Goal: Task Accomplishment & Management: Complete application form

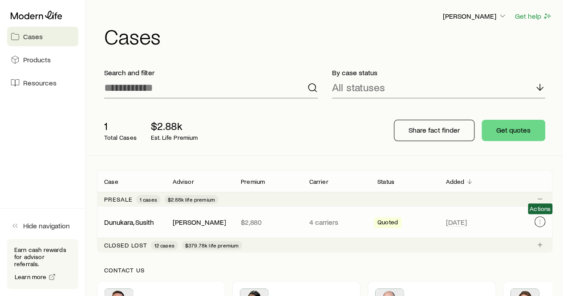
click at [541, 218] on icon "Client cases" at bounding box center [539, 221] width 7 height 7
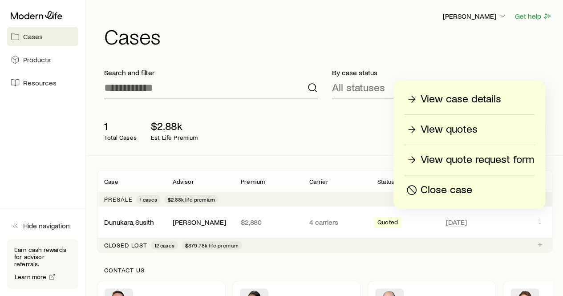
click at [453, 187] on p "Close case" at bounding box center [446, 190] width 52 height 14
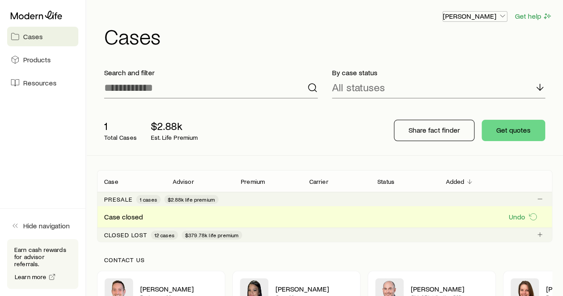
click at [472, 20] on button "[PERSON_NAME]" at bounding box center [474, 16] width 65 height 11
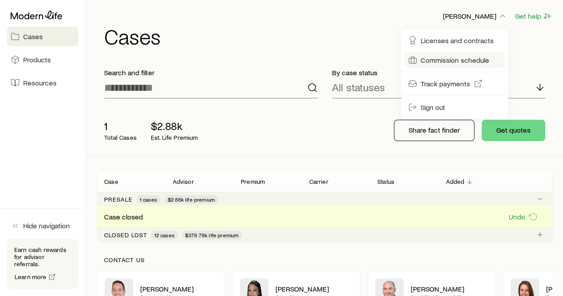
click at [470, 59] on span "Commission schedule" at bounding box center [454, 60] width 69 height 9
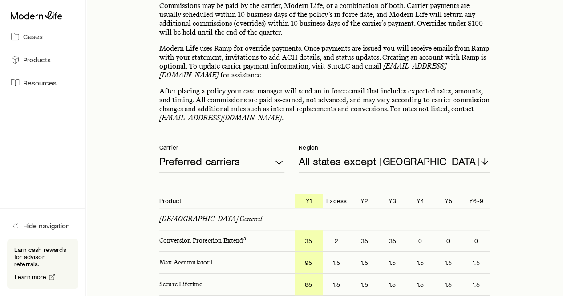
scroll to position [44, 0]
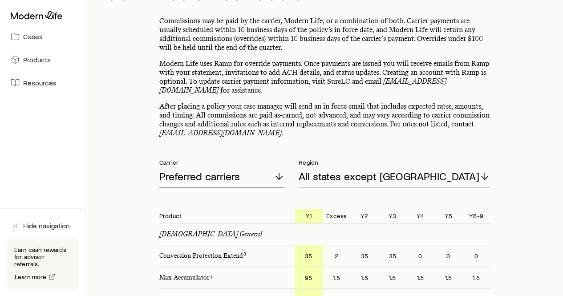
click at [262, 173] on div "Preferred carriers" at bounding box center [221, 176] width 125 height 21
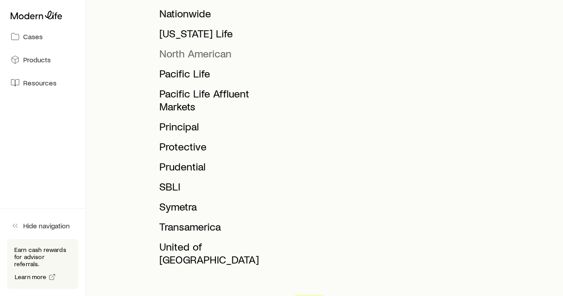
scroll to position [534, 0]
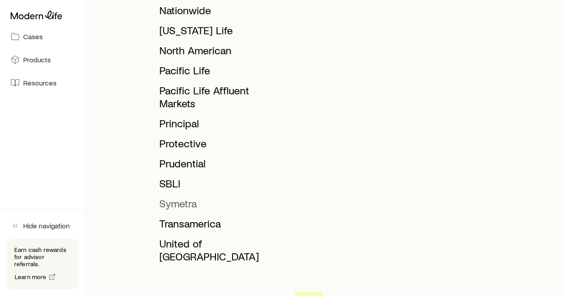
click at [184, 197] on span "Symetra" at bounding box center [177, 203] width 37 height 13
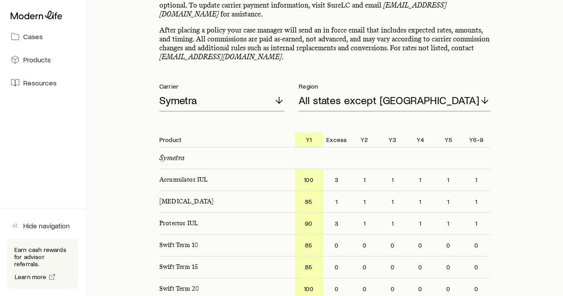
scroll to position [119, 0]
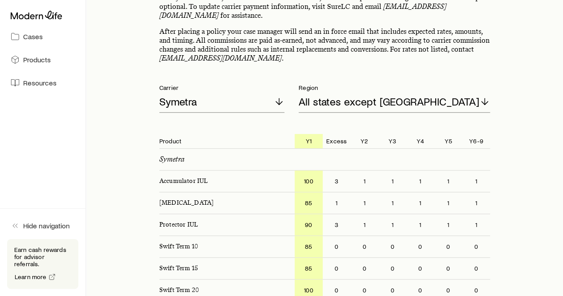
click at [350, 158] on div "Symetra" at bounding box center [324, 159] width 331 height 21
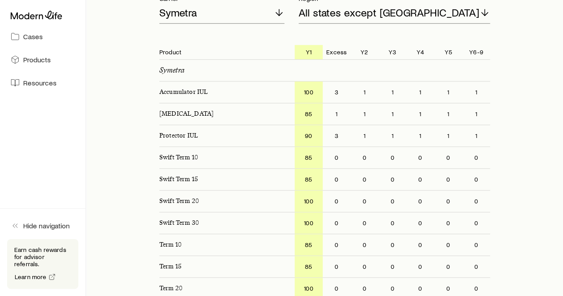
scroll to position [164, 0]
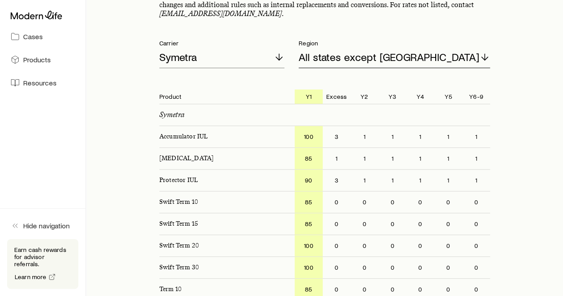
click at [346, 64] on div "All states except [GEOGRAPHIC_DATA]" at bounding box center [393, 57] width 191 height 21
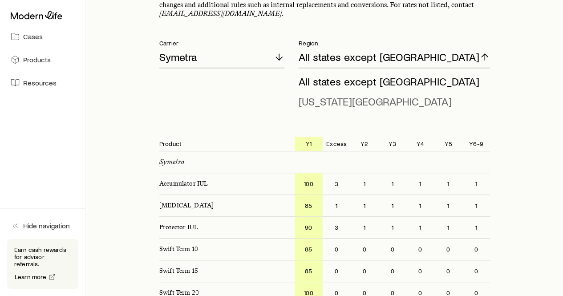
click at [367, 102] on span "[US_STATE][GEOGRAPHIC_DATA]" at bounding box center [374, 101] width 153 height 13
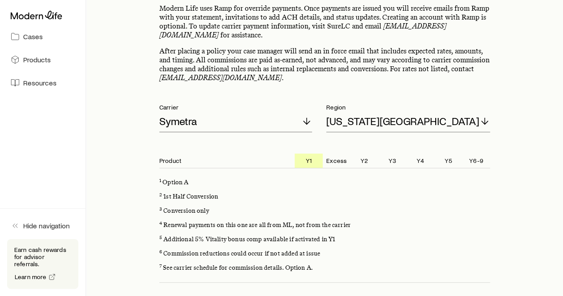
scroll to position [75, 0]
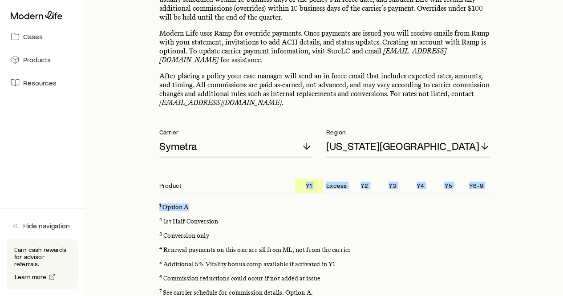
drag, startPoint x: 304, startPoint y: 171, endPoint x: 303, endPoint y: 229, distance: 57.8
click at [468, 195] on div "Commissions may be paid by the carrier, Modern Life, or a combination of both. …" at bounding box center [324, 174] width 331 height 376
click at [302, 229] on div "3 Conversion only" at bounding box center [324, 236] width 331 height 14
click at [223, 159] on div "Commissions may be paid by the carrier, Modern Life, or a combination of both. …" at bounding box center [324, 174] width 331 height 376
click at [221, 147] on div "Symetra" at bounding box center [235, 146] width 153 height 21
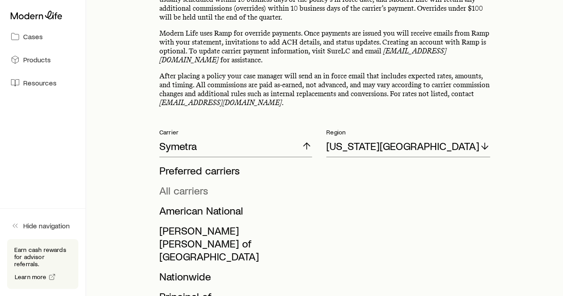
click at [194, 184] on span "All carriers" at bounding box center [183, 190] width 49 height 13
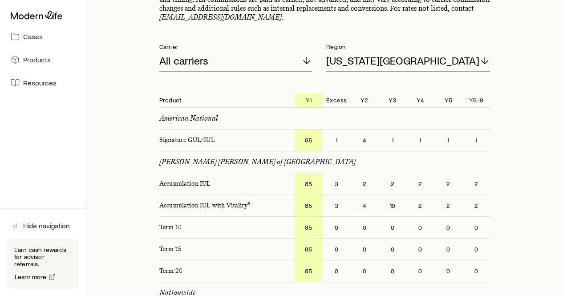
scroll to position [178, 0]
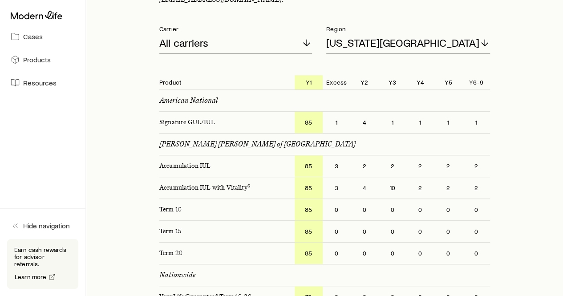
click at [212, 49] on div "All carriers" at bounding box center [235, 42] width 153 height 21
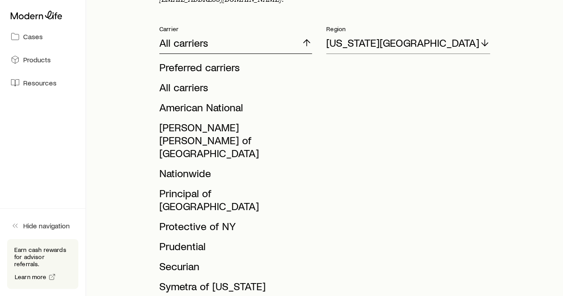
click at [311, 48] on icon at bounding box center [306, 42] width 11 height 11
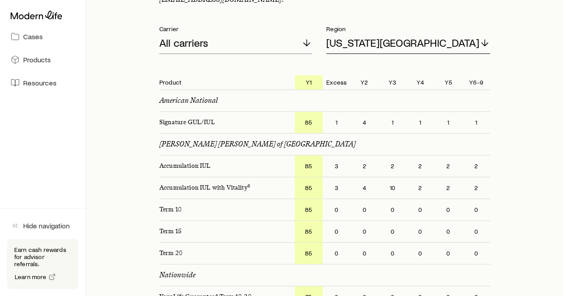
click at [357, 49] on div "[US_STATE][GEOGRAPHIC_DATA]" at bounding box center [408, 42] width 164 height 21
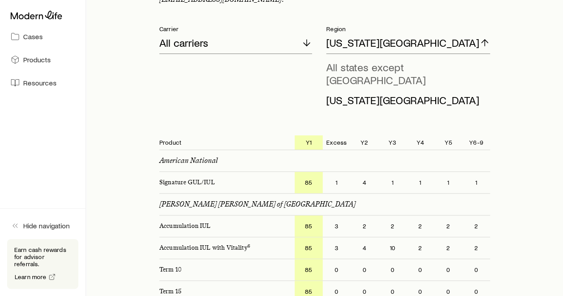
click at [364, 66] on span "All states except [GEOGRAPHIC_DATA]" at bounding box center [376, 74] width 100 height 26
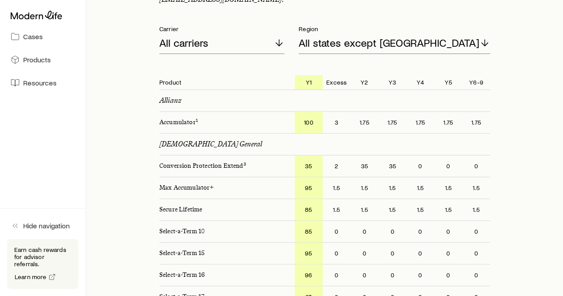
click at [367, 44] on p "All states except [GEOGRAPHIC_DATA]" at bounding box center [388, 42] width 181 height 12
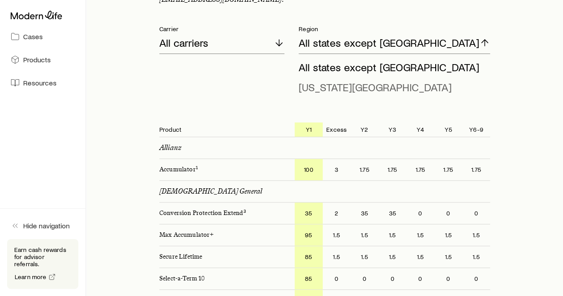
click at [361, 85] on span "[US_STATE][GEOGRAPHIC_DATA]" at bounding box center [374, 87] width 153 height 13
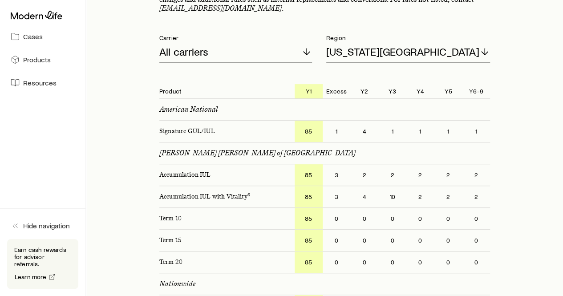
scroll to position [222, 0]
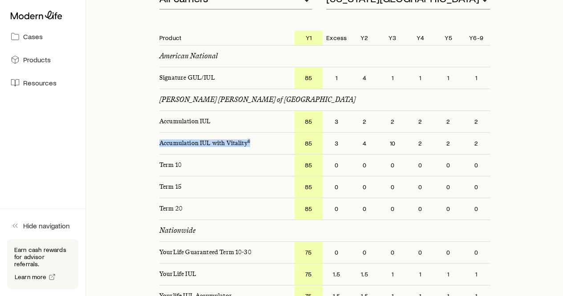
drag, startPoint x: 253, startPoint y: 145, endPoint x: 149, endPoint y: 142, distance: 104.1
click at [165, 140] on p "Accumulation IUL with Vitality 6" at bounding box center [223, 143] width 142 height 21
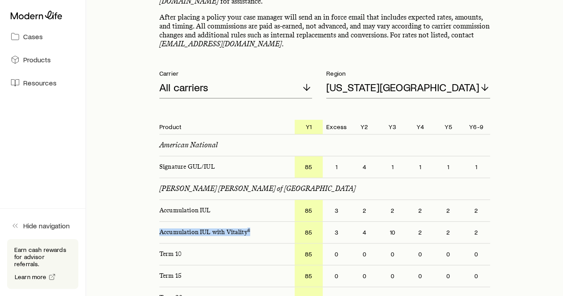
scroll to position [0, 0]
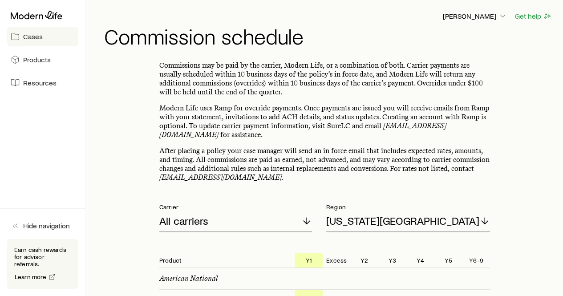
click at [47, 36] on link "Cases" at bounding box center [42, 37] width 71 height 20
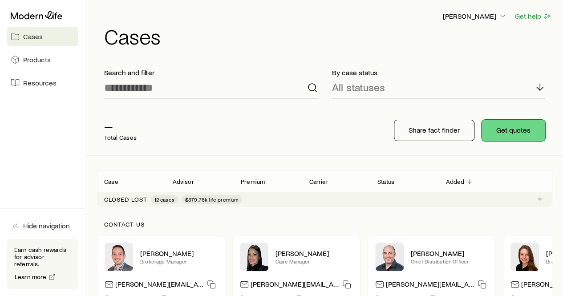
click at [490, 130] on button "Get quotes" at bounding box center [513, 130] width 64 height 21
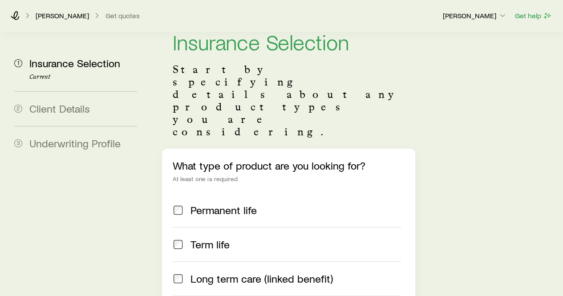
scroll to position [133, 0]
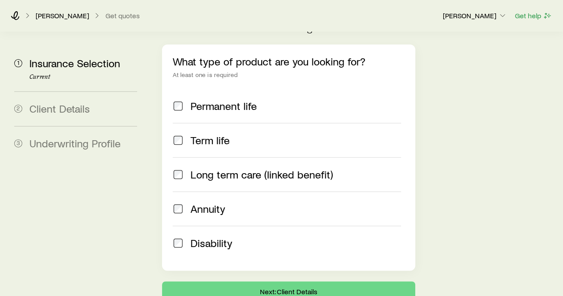
click at [223, 89] on label "Permanent life" at bounding box center [287, 106] width 228 height 34
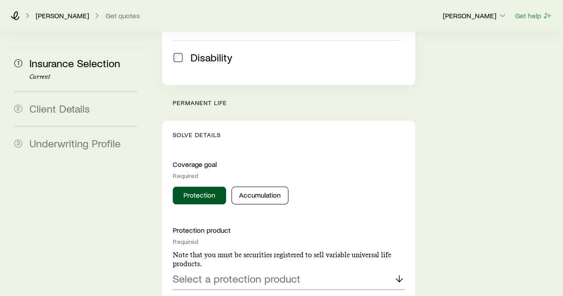
scroll to position [311, 0]
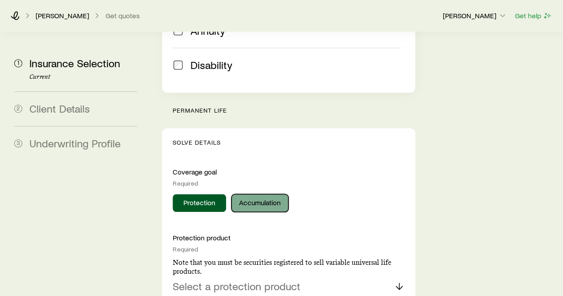
click at [277, 194] on button "Accumulation" at bounding box center [259, 203] width 57 height 18
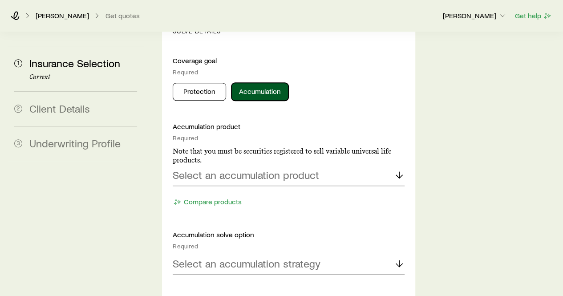
scroll to position [445, 0]
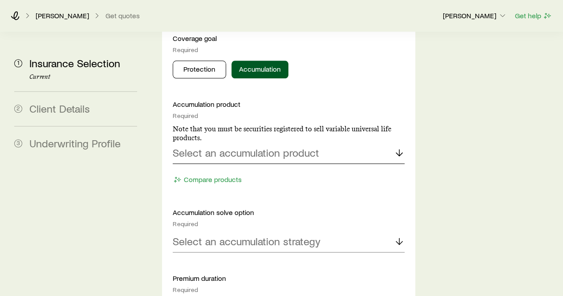
click at [292, 142] on div "Select an accumulation product" at bounding box center [288, 152] width 231 height 21
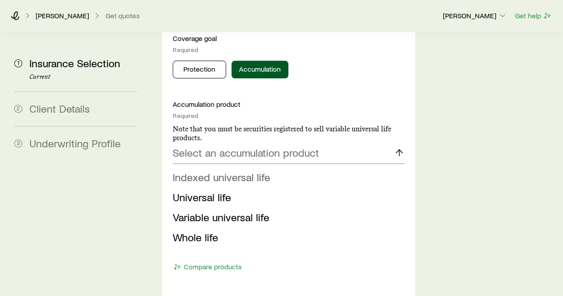
drag, startPoint x: 235, startPoint y: 131, endPoint x: 234, endPoint y: 125, distance: 5.9
click at [234, 170] on span "Indexed universal life" at bounding box center [221, 176] width 97 height 13
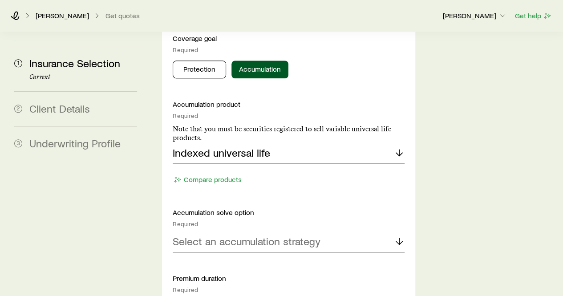
drag, startPoint x: 234, startPoint y: 125, endPoint x: 206, endPoint y: 137, distance: 30.1
click at [282, 121] on div "Accumulation product Required Note that you must be securities registered to se…" at bounding box center [288, 143] width 231 height 87
click at [250, 235] on p "Select an accumulation strategy" at bounding box center [247, 241] width 148 height 12
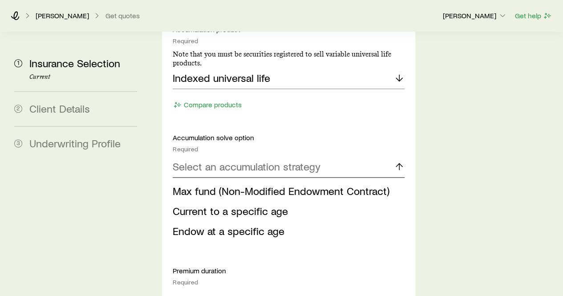
scroll to position [534, 0]
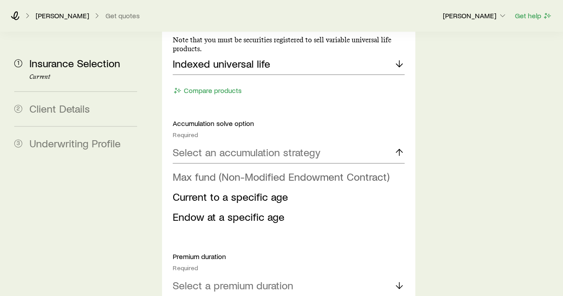
click at [230, 170] on span "Max fund (Non-Modified Endowment Contract)" at bounding box center [281, 176] width 217 height 13
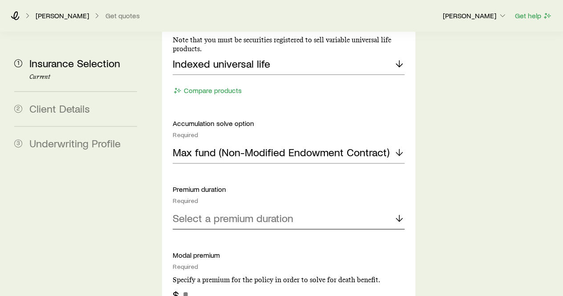
click at [248, 208] on div "Select a premium duration" at bounding box center [288, 218] width 231 height 21
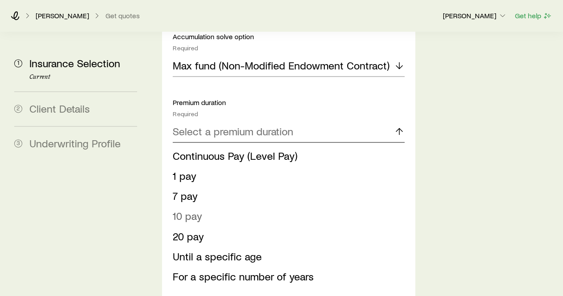
scroll to position [623, 0]
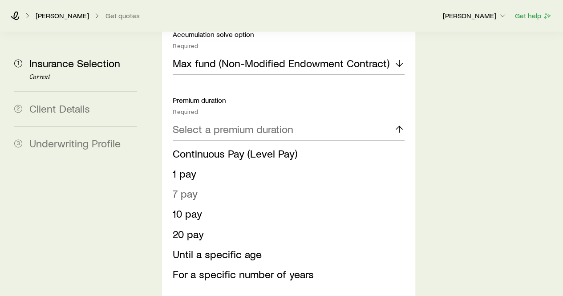
click at [195, 184] on li "7 pay" at bounding box center [286, 194] width 226 height 20
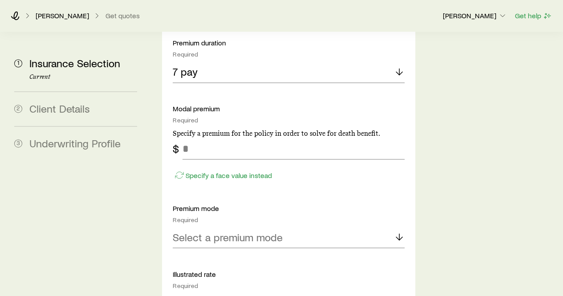
scroll to position [667, 0]
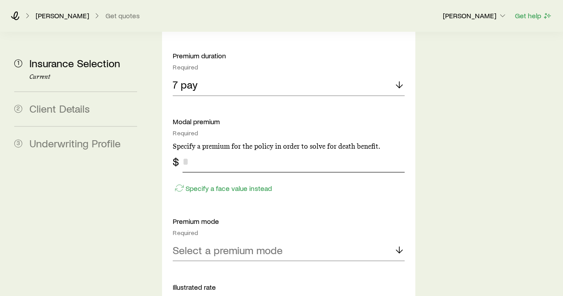
click at [205, 151] on input "tel" at bounding box center [293, 161] width 222 height 21
type input "*******"
click at [207, 243] on p "Select a premium mode" at bounding box center [228, 249] width 110 height 12
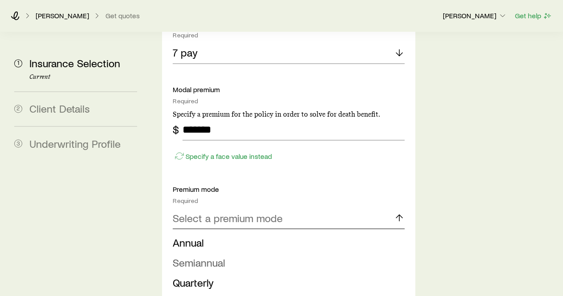
scroll to position [712, 0]
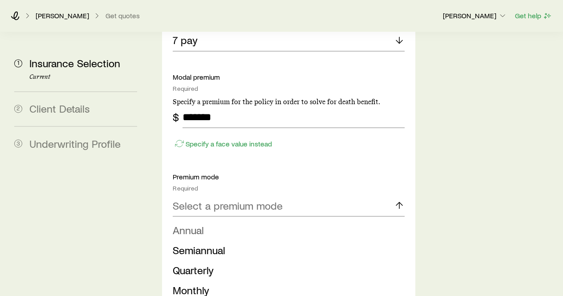
click at [199, 223] on span "Annual" at bounding box center [188, 229] width 31 height 13
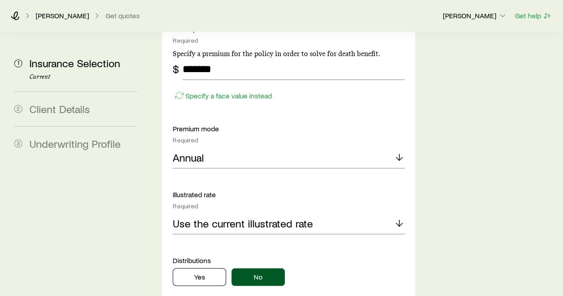
scroll to position [756, 0]
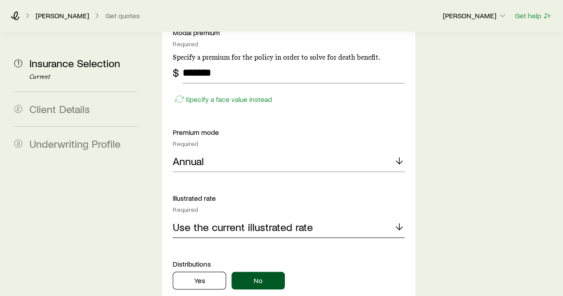
click at [240, 220] on p "Use the current illustrated rate" at bounding box center [243, 226] width 140 height 12
